Goal: Book appointment/travel/reservation

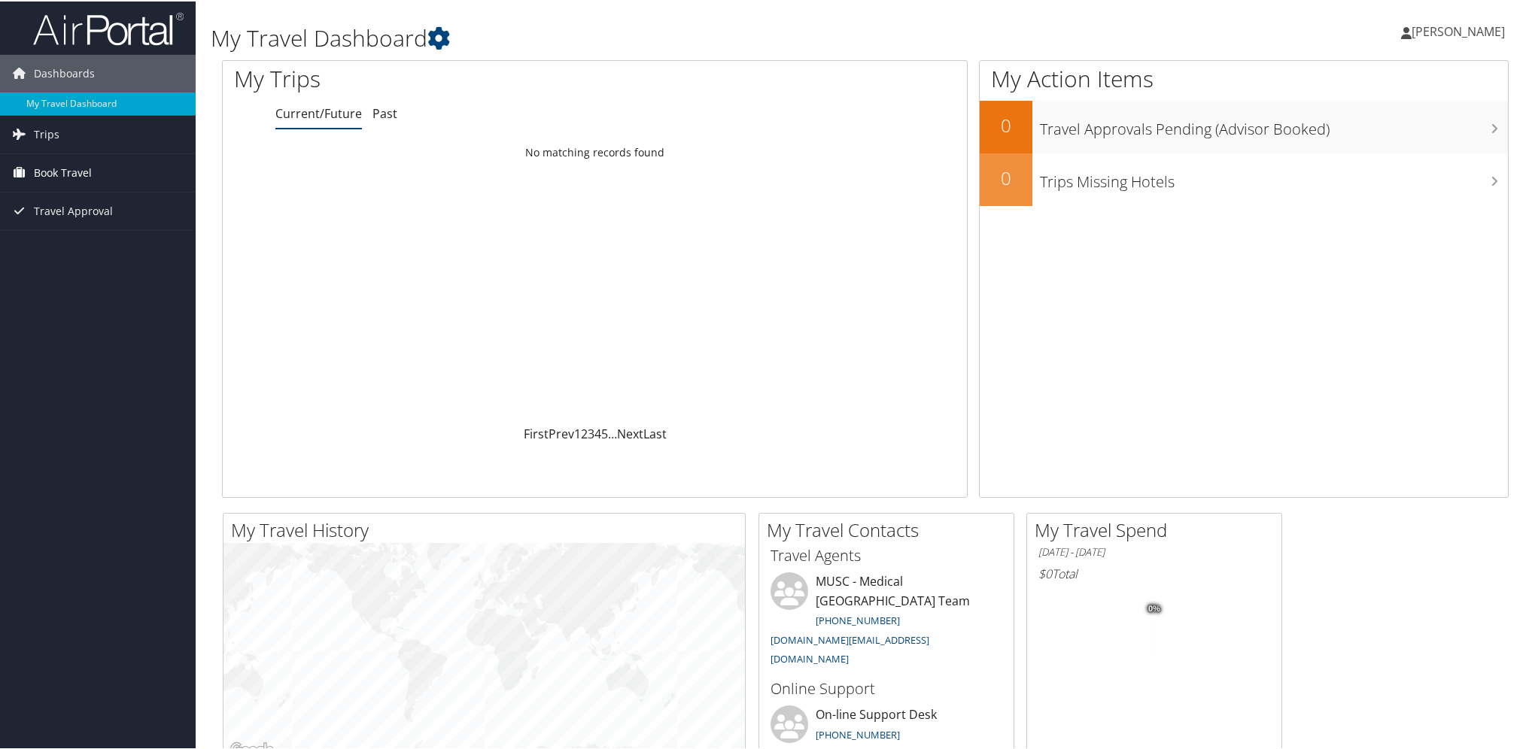
click at [78, 169] on span "Book Travel" at bounding box center [63, 172] width 58 height 38
click at [120, 243] on link "Book/Manage Online Trips" at bounding box center [98, 246] width 196 height 23
